Goal: Task Accomplishment & Management: Use online tool/utility

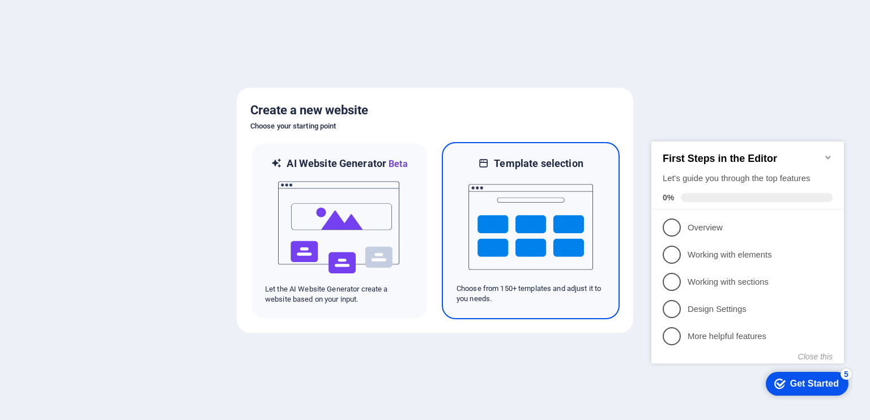
click at [519, 177] on img at bounding box center [530, 226] width 125 height 113
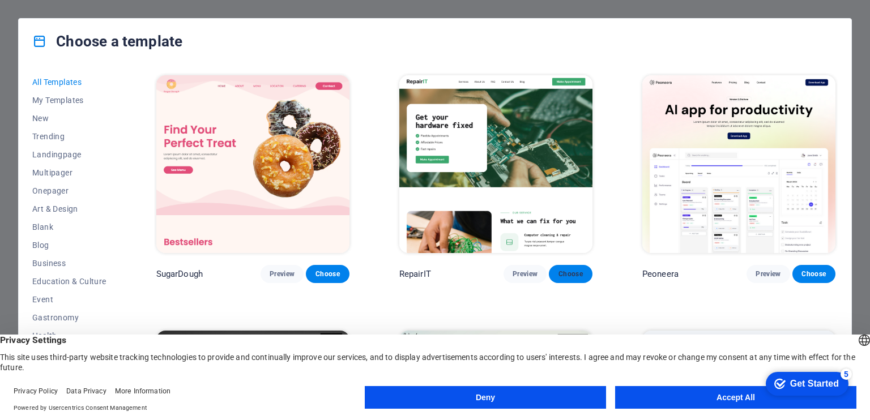
click at [559, 266] on button "Choose" at bounding box center [570, 274] width 43 height 18
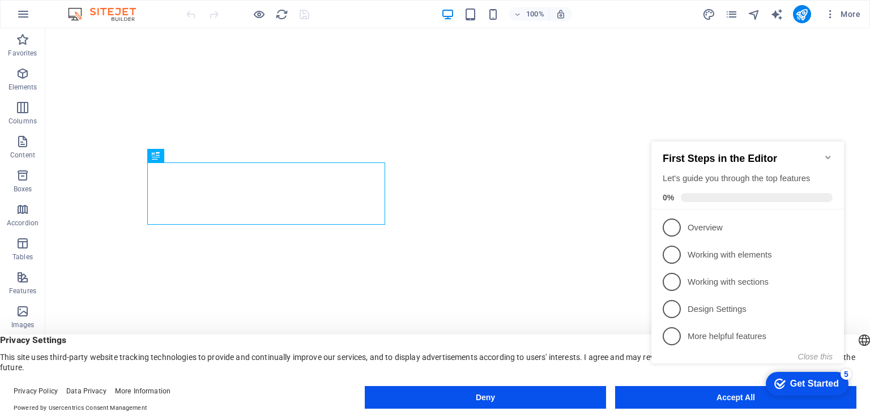
click at [699, 391] on div "checkmark Get Started 5 First Steps in the Editor Let's guide you through the t…" at bounding box center [750, 263] width 206 height 276
click at [696, 394] on div "checkmark Get Started 5 First Steps in the Editor Let's guide you through the t…" at bounding box center [750, 263] width 206 height 276
click at [699, 398] on div "checkmark Get Started 5 First Steps in the Editor Let's guide you through the t…" at bounding box center [750, 263] width 206 height 276
click at [827, 153] on icon "Minimize checklist" at bounding box center [827, 157] width 9 height 9
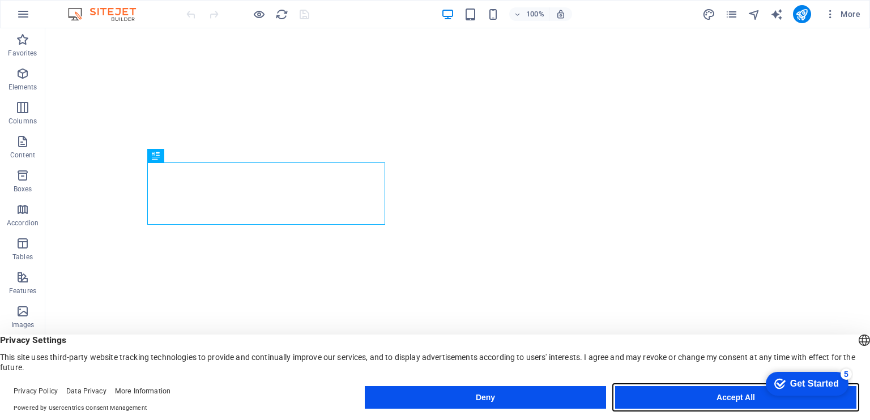
click at [677, 391] on button "Accept All" at bounding box center [735, 397] width 241 height 23
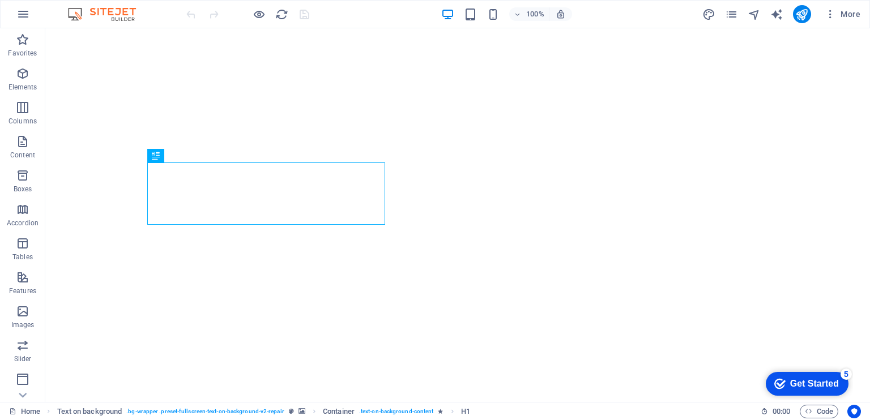
click at [809, 381] on div "Get Started" at bounding box center [814, 384] width 49 height 10
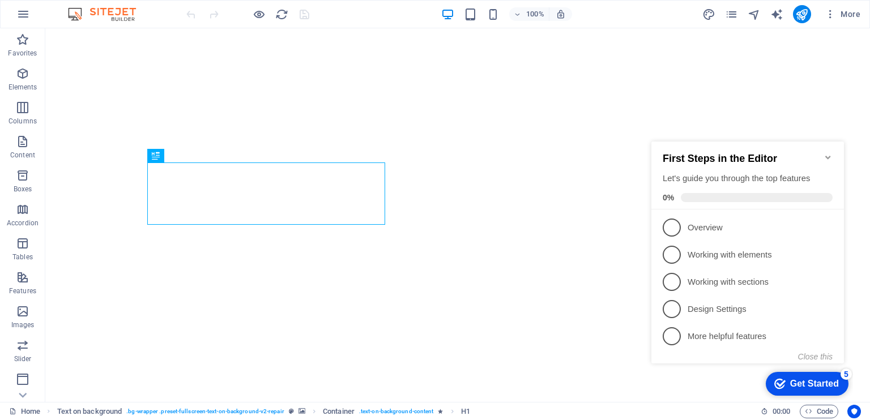
click at [809, 381] on div "Get Started" at bounding box center [814, 384] width 49 height 10
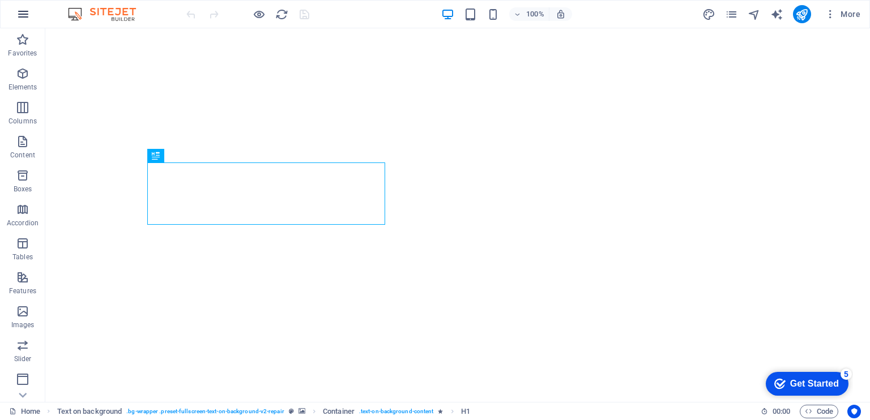
click at [29, 19] on icon "button" at bounding box center [23, 14] width 14 height 14
